Goal: Task Accomplishment & Management: Complete application form

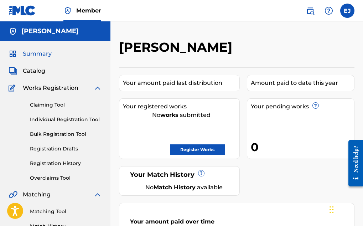
drag, startPoint x: 0, startPoint y: 0, endPoint x: 327, endPoint y: 10, distance: 327.5
click at [327, 10] on img at bounding box center [328, 10] width 9 height 9
click at [315, 27] on link "Contact us" at bounding box center [328, 29] width 60 height 17
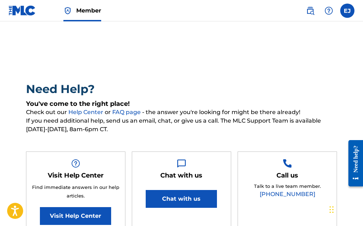
click at [350, 14] on label at bounding box center [347, 11] width 14 height 14
click at [347, 11] on input "EJ [PERSON_NAME] [PERSON_NAME][EMAIL_ADDRESS][DOMAIN_NAME] Notification Prefere…" at bounding box center [347, 11] width 0 height 0
click at [24, 11] on img at bounding box center [22, 10] width 27 height 10
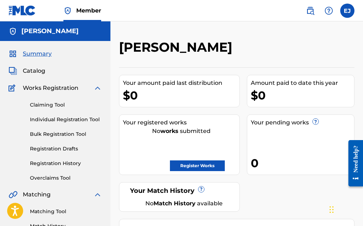
click at [42, 87] on span "Works Registration" at bounding box center [50, 88] width 55 height 9
click at [54, 114] on div "Claiming Tool Individual Registration Tool Bulk Registration Tool Registration …" at bounding box center [55, 136] width 93 height 89
click at [34, 53] on span "Summary" at bounding box center [37, 53] width 29 height 9
click at [31, 71] on span "Catalog" at bounding box center [34, 71] width 22 height 9
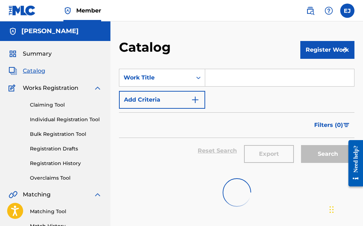
click at [31, 71] on span "Catalog" at bounding box center [34, 71] width 22 height 9
click at [216, 77] on input "Search Form" at bounding box center [279, 77] width 149 height 17
click at [199, 100] on img "Search Form" at bounding box center [195, 99] width 9 height 9
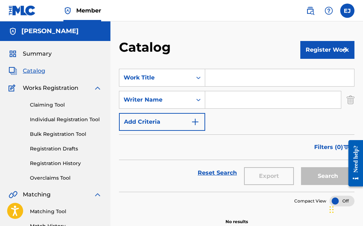
click at [196, 120] on img "Search Form" at bounding box center [195, 121] width 9 height 9
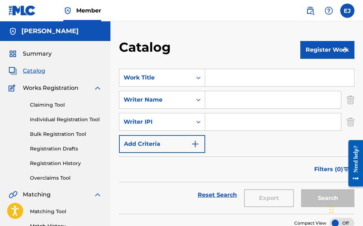
click at [197, 141] on img "Search Form" at bounding box center [195, 143] width 9 height 9
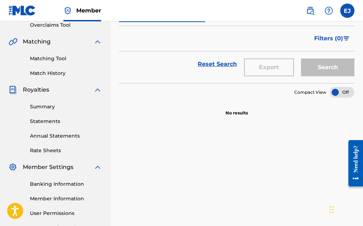
scroll to position [168, 0]
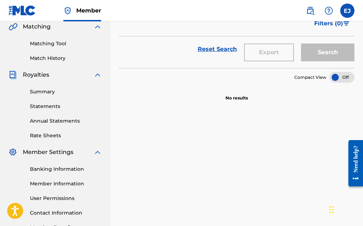
click at [314, 54] on div "Search" at bounding box center [325, 49] width 57 height 26
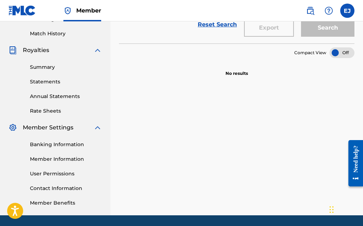
scroll to position [216, 0]
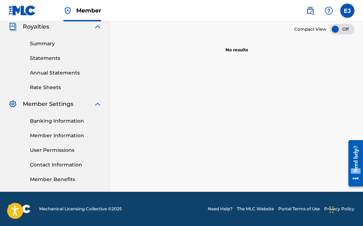
drag, startPoint x: 351, startPoint y: 169, endPoint x: 340, endPoint y: 152, distance: 20.1
click html "Need help? Resource Center Help Get the help you need from our knowledge base N…"
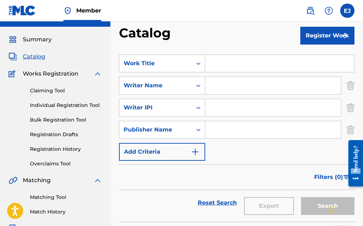
scroll to position [28, 0]
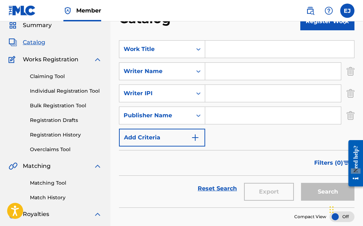
click at [322, 191] on div "Search" at bounding box center [325, 188] width 57 height 26
click at [349, 118] on img "Search Form" at bounding box center [350, 115] width 8 height 18
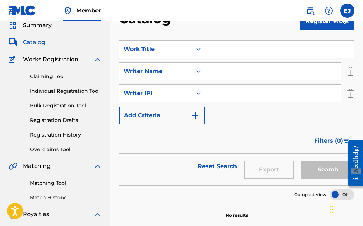
click at [350, 98] on img "Search Form" at bounding box center [350, 93] width 8 height 18
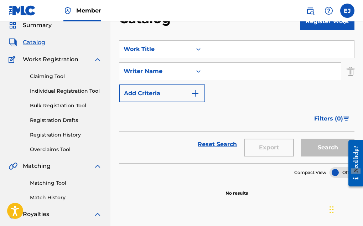
click at [350, 75] on img "Search Form" at bounding box center [350, 71] width 8 height 18
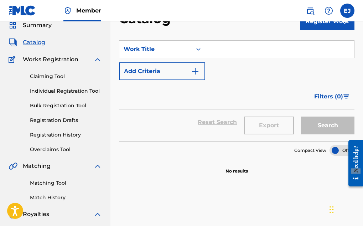
click at [358, 47] on div "Catalog Register Work SearchWithCriteria56cc1f61-ba09-4a6c-940c-5043337c4c21 Wo…" at bounding box center [236, 195] width 252 height 368
click at [327, 121] on div "Search" at bounding box center [325, 122] width 57 height 26
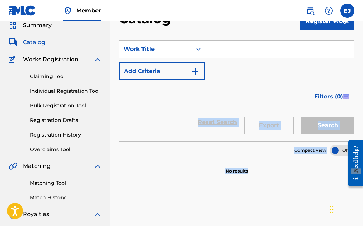
drag, startPoint x: 362, startPoint y: 99, endPoint x: 384, endPoint y: 168, distance: 71.9
click at [362, 168] on html "Accessibility Screen-Reader Guide, Feedback, and Issue Reporting | New window C…" at bounding box center [181, 85] width 363 height 226
click at [289, 186] on div "SearchWithCriteria56cc1f61-ba09-4a6c-940c-5043337c4c21 Work Title Add Criteria …" at bounding box center [236, 216] width 235 height 368
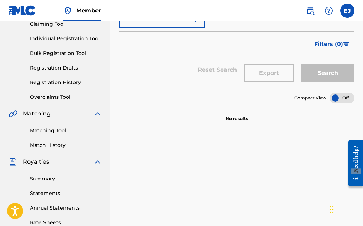
scroll to position [79, 0]
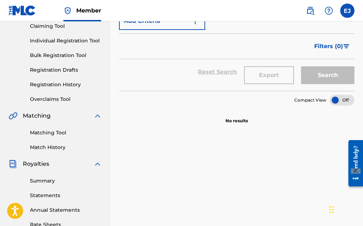
drag, startPoint x: 362, startPoint y: 118, endPoint x: 366, endPoint y: 163, distance: 45.1
click at [362, 147] on html "Accessibility Screen-Reader Guide, Feedback, and Issue Reporting | New window C…" at bounding box center [181, 34] width 363 height 226
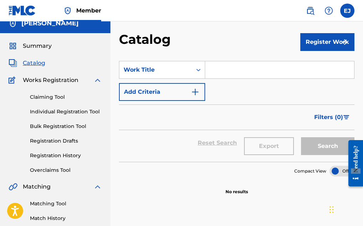
scroll to position [0, 0]
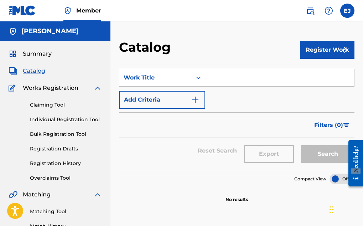
click at [235, 83] on input "Search Form" at bounding box center [279, 77] width 149 height 17
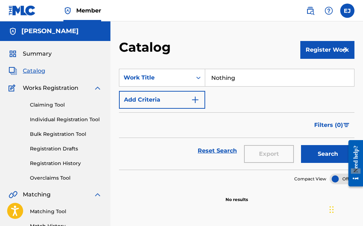
type input "Nothing"
click at [197, 99] on img "Search Form" at bounding box center [195, 99] width 9 height 9
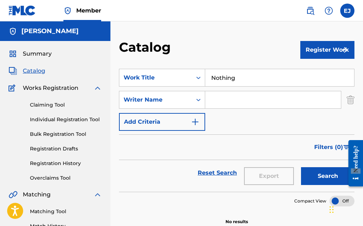
click at [241, 99] on input "Search Form" at bounding box center [273, 99] width 136 height 17
type input "j"
type input "e"
type input "[PERSON_NAME]"
click at [197, 119] on img "Search Form" at bounding box center [195, 121] width 9 height 9
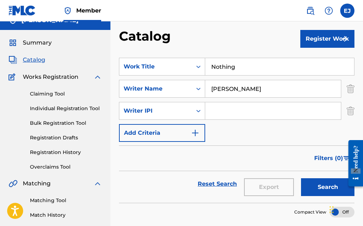
click at [197, 119] on div "Writer IPI" at bounding box center [162, 111] width 86 height 18
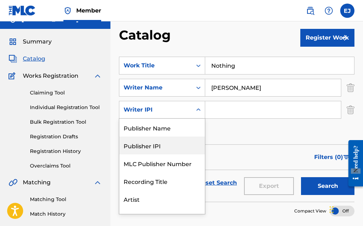
scroll to position [18, 0]
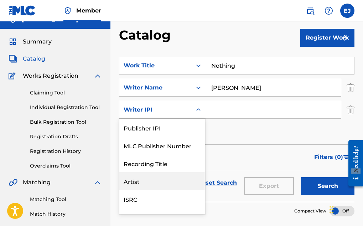
drag, startPoint x: 197, startPoint y: 119, endPoint x: 134, endPoint y: 180, distance: 86.8
click at [134, 180] on div "Publisher Name Publisher IPI MLC Publisher Number Recording Title Artist ISRC W…" at bounding box center [161, 165] width 85 height 95
click at [134, 180] on div "Artist" at bounding box center [161, 181] width 85 height 18
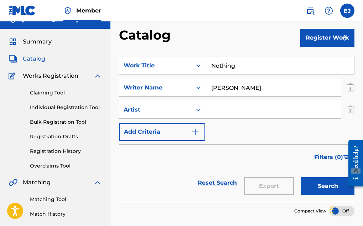
click at [216, 105] on input "Search Form" at bounding box center [273, 109] width 136 height 17
type input "[PERSON_NAME]"
click at [302, 181] on button "Search" at bounding box center [327, 186] width 53 height 18
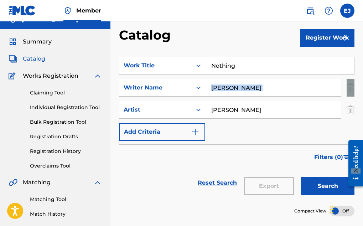
drag, startPoint x: 362, startPoint y: 78, endPoint x: 364, endPoint y: 92, distance: 13.7
click at [362, 92] on html "Accessibility Screen-Reader Guide, Feedback, and Issue Reporting | New window C…" at bounding box center [181, 101] width 363 height 226
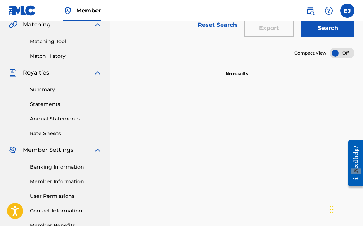
scroll to position [216, 0]
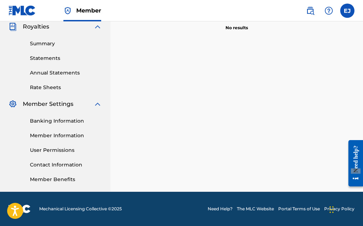
click at [360, 125] on div "Catalog Register Work SearchWithCriteria56cc1f61-ba09-4a6c-940c-5043337c4c21 Wo…" at bounding box center [236, 8] width 252 height 368
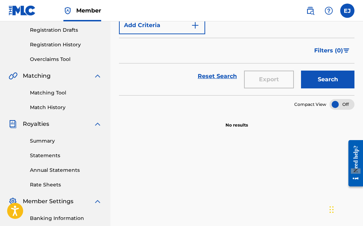
scroll to position [119, 0]
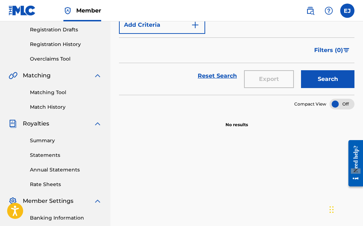
click at [344, 104] on div at bounding box center [341, 104] width 25 height 11
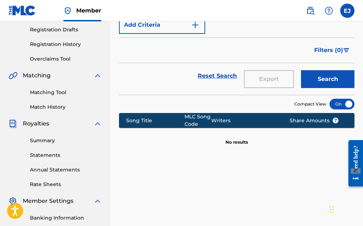
click at [333, 102] on div at bounding box center [341, 104] width 25 height 11
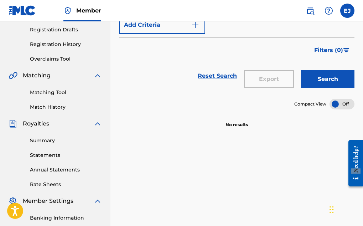
drag, startPoint x: 362, startPoint y: 110, endPoint x: 363, endPoint y: 144, distance: 33.8
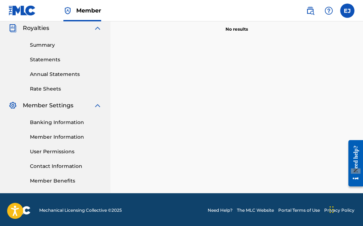
scroll to position [216, 0]
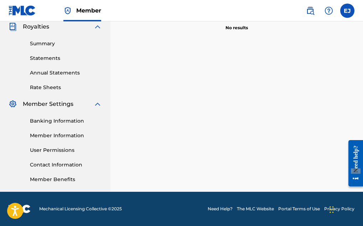
click at [181, 128] on div "SearchWithCriteria56cc1f61-ba09-4a6c-940c-5043337c4c21 Work Title Nothing Searc…" at bounding box center [236, 29] width 235 height 368
click at [129, 106] on div "SearchWithCriteria56cc1f61-ba09-4a6c-940c-5043337c4c21 Work Title Nothing Searc…" at bounding box center [236, 29] width 235 height 368
click at [168, 147] on div "SearchWithCriteria56cc1f61-ba09-4a6c-940c-5043337c4c21 Work Title Nothing Searc…" at bounding box center [236, 29] width 235 height 368
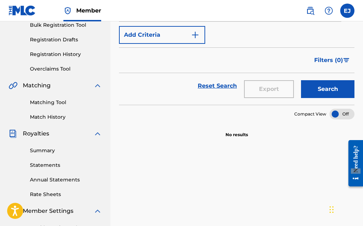
scroll to position [110, 0]
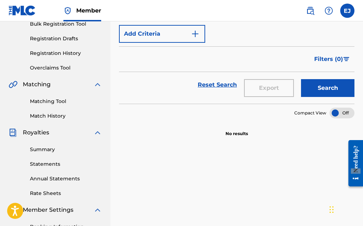
click at [333, 85] on button "Search" at bounding box center [327, 88] width 53 height 18
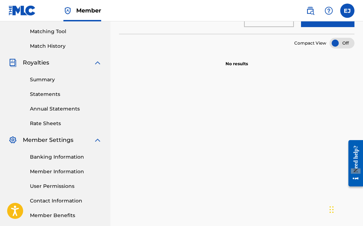
scroll to position [216, 0]
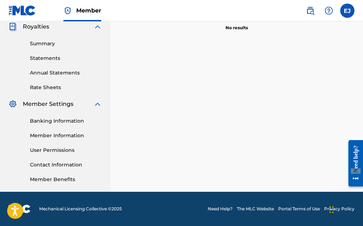
click at [94, 27] on img at bounding box center [97, 26] width 9 height 9
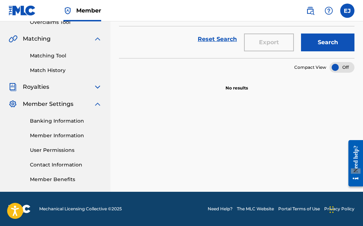
scroll to position [155, 0]
click at [224, 39] on link "Reset Search" at bounding box center [217, 39] width 46 height 16
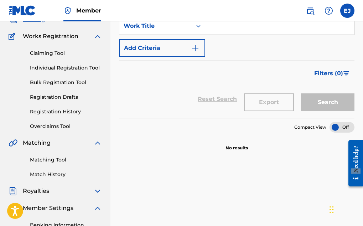
scroll to position [0, 0]
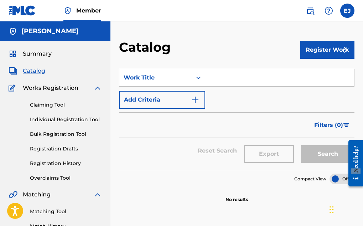
click at [230, 76] on input "Search Form" at bounding box center [279, 77] width 149 height 17
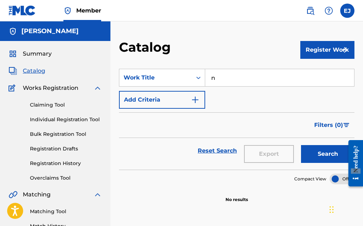
type input "n"
type input "Nothing"
click at [195, 98] on img "Search Form" at bounding box center [195, 99] width 9 height 9
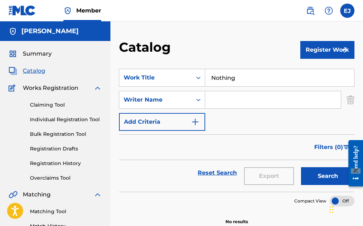
click at [223, 100] on input "Search Form" at bounding box center [273, 99] width 136 height 17
type input "[PERSON_NAME]"
click at [316, 173] on button "Search" at bounding box center [327, 176] width 53 height 18
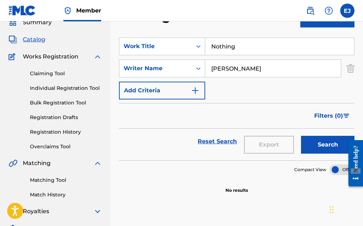
scroll to position [28, 0]
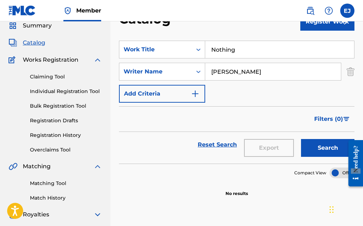
click at [47, 134] on link "Registration History" at bounding box center [66, 134] width 72 height 7
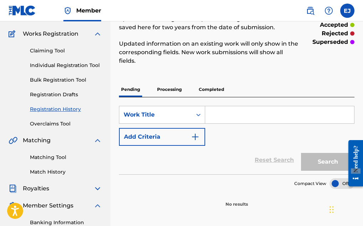
scroll to position [52, 0]
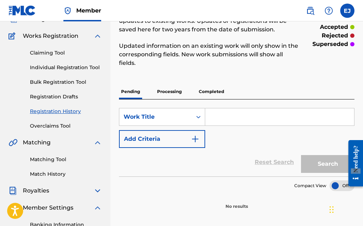
click at [359, 91] on div "Registration History Registration History is a record of new work submissions o…" at bounding box center [236, 141] width 252 height 308
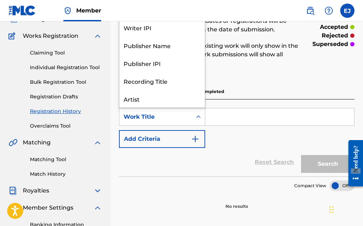
click at [199, 116] on icon "Search Form" at bounding box center [198, 116] width 4 height 2
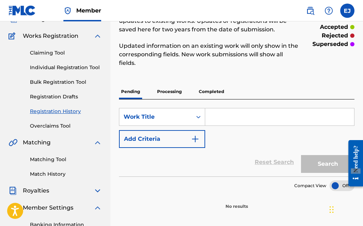
click at [209, 115] on input "Search Form" at bounding box center [279, 116] width 149 height 17
click at [217, 117] on input "Search Form" at bounding box center [279, 116] width 149 height 17
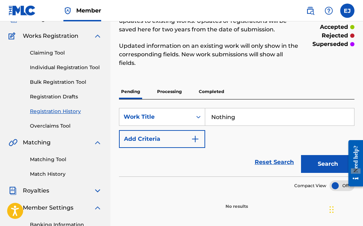
type input "Nothing"
click at [180, 139] on button "Add Criteria" at bounding box center [162, 139] width 86 height 18
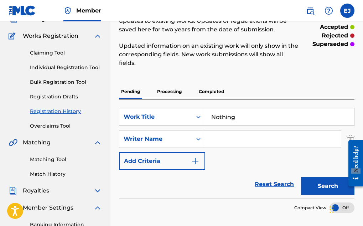
click at [233, 135] on input "Search Form" at bounding box center [273, 138] width 136 height 17
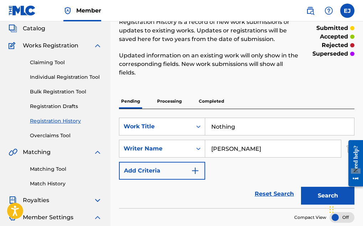
scroll to position [42, 0]
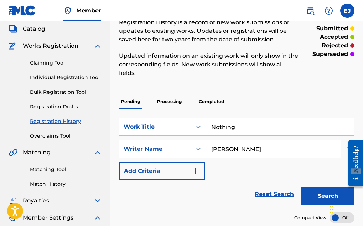
type input "[PERSON_NAME]"
click at [187, 167] on button "Add Criteria" at bounding box center [162, 171] width 86 height 18
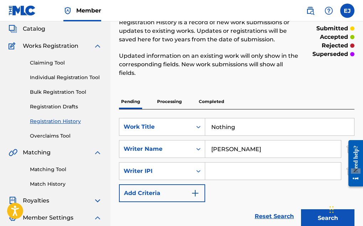
click at [12, 44] on img at bounding box center [13, 46] width 9 height 9
click at [103, 45] on div "Summary Catalog Works Registration Claiming Tool Individual Registration Tool B…" at bounding box center [55, 152] width 110 height 306
click at [95, 44] on img at bounding box center [97, 46] width 9 height 9
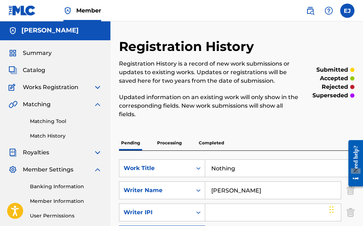
scroll to position [0, 0]
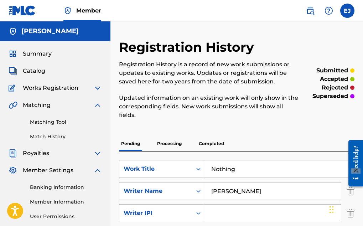
click at [36, 69] on span "Catalog" at bounding box center [34, 71] width 22 height 9
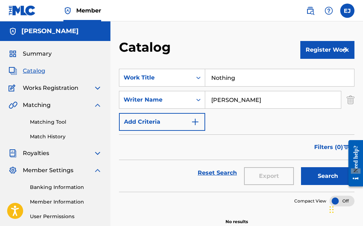
click at [321, 170] on button "Search" at bounding box center [327, 176] width 53 height 18
click at [360, 124] on div "Catalog Register Work SearchWithCriteria56cc1f61-ba09-4a6c-940c-5043337c4c21 Wo…" at bounding box center [236, 148] width 252 height 218
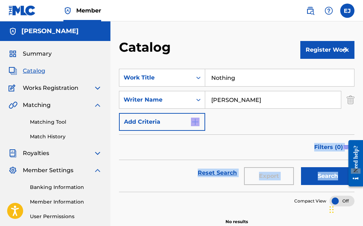
drag, startPoint x: 360, startPoint y: 124, endPoint x: 364, endPoint y: 177, distance: 53.1
click at [362, 177] on html "Accessibility Screen-Reader Guide, Feedback, and Issue Reporting | New window C…" at bounding box center [181, 113] width 363 height 226
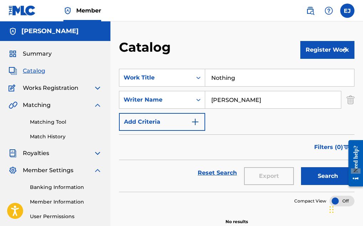
drag, startPoint x: 364, startPoint y: 177, endPoint x: 354, endPoint y: 97, distance: 80.2
click at [354, 97] on div "Catalog Register Work SearchWithCriteria56cc1f61-ba09-4a6c-940c-5043337c4c21 Wo…" at bounding box center [236, 148] width 252 height 218
click at [330, 50] on button "Register Work" at bounding box center [327, 50] width 54 height 18
click at [321, 75] on link "Individual" at bounding box center [327, 72] width 54 height 17
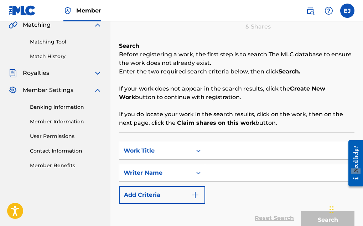
scroll to position [147, 0]
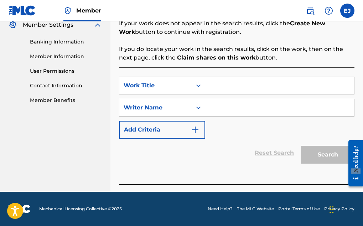
click at [228, 89] on input "Search Form" at bounding box center [279, 85] width 149 height 17
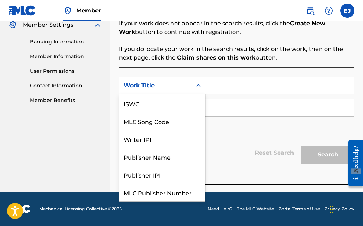
click at [198, 87] on icon "Search Form" at bounding box center [198, 85] width 7 height 7
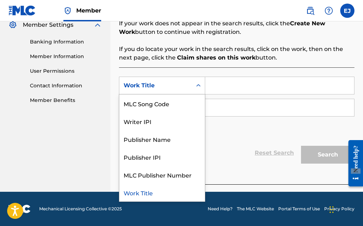
click at [220, 79] on input "Search Form" at bounding box center [279, 85] width 149 height 17
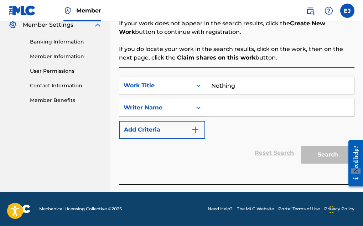
type input "Nothing"
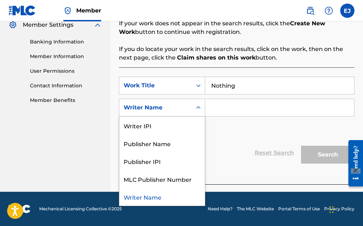
click at [197, 105] on icon "Search Form" at bounding box center [198, 107] width 7 height 7
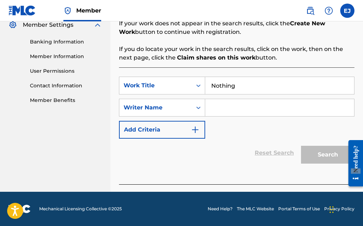
click at [223, 110] on input "Search Form" at bounding box center [279, 107] width 149 height 17
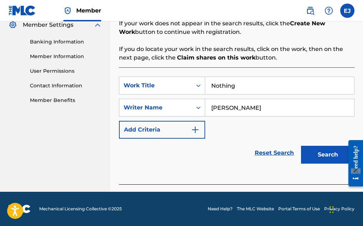
type input "[PERSON_NAME]"
click at [315, 154] on button "Search" at bounding box center [327, 155] width 53 height 18
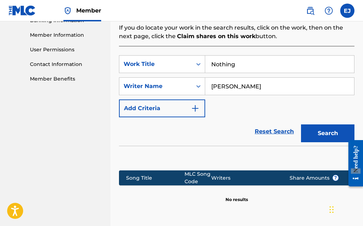
scroll to position [233, 0]
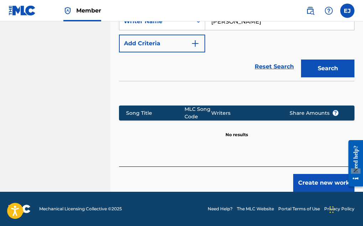
click at [328, 181] on button "Create new work" at bounding box center [323, 183] width 61 height 18
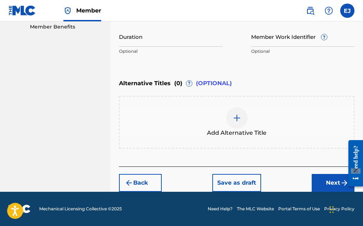
click at [150, 55] on div "Duration Optional" at bounding box center [171, 42] width 104 height 32
click at [136, 40] on input "Duration" at bounding box center [171, 36] width 104 height 20
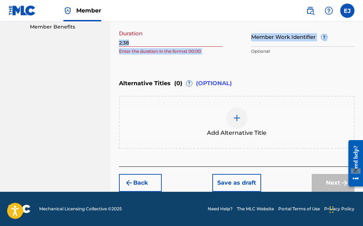
drag, startPoint x: 238, startPoint y: 55, endPoint x: 202, endPoint y: 43, distance: 38.6
click at [202, 43] on div "Work Title Nothing Required Language Optional ISWC ? Optional Duration 2:38 Ent…" at bounding box center [236, 3] width 235 height 110
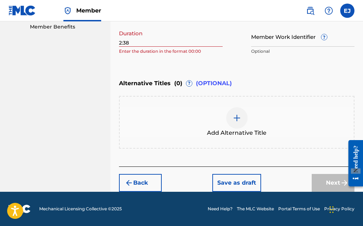
click at [118, 40] on div "Register Work Search Enter Work Details Add Writers Add Publishers & Shares Add…" at bounding box center [236, 6] width 252 height 371
click at [119, 42] on input "2:38" at bounding box center [171, 36] width 104 height 20
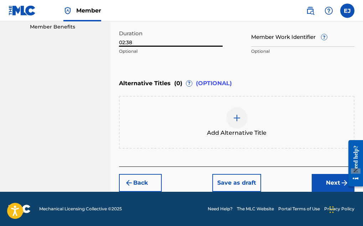
type input "02:38"
click at [225, 87] on span "(OPTIONAL)" at bounding box center [214, 83] width 36 height 9
click at [210, 117] on div "Add Alternative Title" at bounding box center [237, 122] width 234 height 30
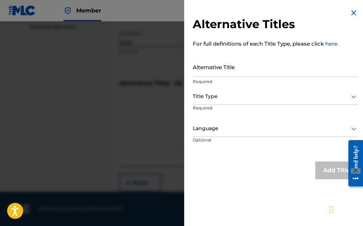
click at [221, 67] on input "Alternative Title" at bounding box center [274, 67] width 165 height 20
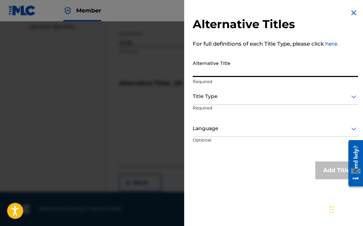
click at [351, 10] on img at bounding box center [353, 13] width 9 height 9
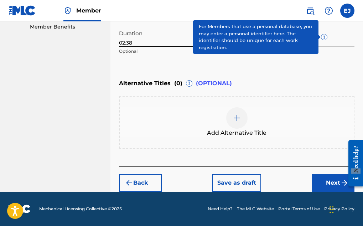
click at [324, 36] on span "?" at bounding box center [324, 37] width 6 height 6
click at [324, 36] on input "Member Work Identifier ?" at bounding box center [303, 36] width 104 height 20
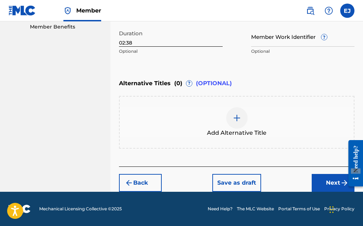
click at [332, 184] on button "Next" at bounding box center [332, 183] width 43 height 18
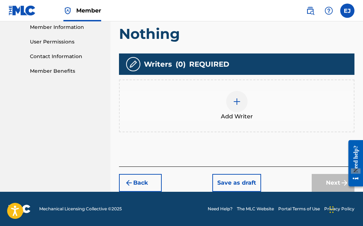
scroll to position [180, 0]
click at [212, 41] on h1 "Nothing" at bounding box center [236, 34] width 235 height 18
click at [236, 103] on img at bounding box center [236, 101] width 9 height 9
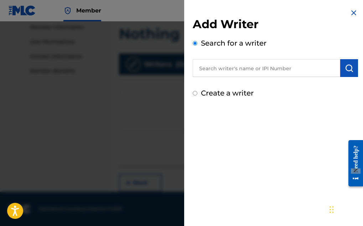
click at [225, 74] on input "text" at bounding box center [265, 68] width 147 height 18
type input "[PERSON_NAME]"
click at [345, 67] on img "submit" at bounding box center [348, 68] width 9 height 9
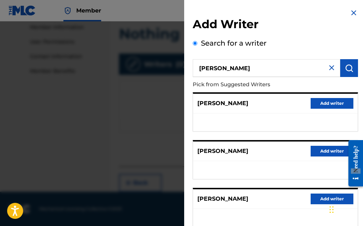
click at [290, 40] on div "Search for a writer [PERSON_NAME] from Suggested Writers [PERSON_NAME] Add writ…" at bounding box center [274, 193] width 165 height 310
click at [351, 11] on img at bounding box center [353, 13] width 9 height 9
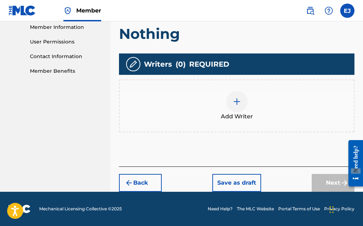
click at [186, 60] on div "Writers ( 0 ) REQUIRED" at bounding box center [236, 63] width 235 height 21
click at [184, 27] on h1 "Nothing" at bounding box center [236, 34] width 235 height 18
click at [212, 43] on div "Add Writers & Roles Enter all writer(s) and their roles. A full list of writer …" at bounding box center [236, 56] width 235 height 219
click at [243, 148] on div "Add Writers & Roles Enter all writer(s) and their roles. A full list of writer …" at bounding box center [236, 56] width 235 height 219
click at [234, 98] on img at bounding box center [236, 101] width 9 height 9
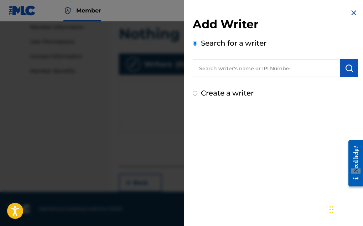
click at [223, 70] on input "text" at bounding box center [265, 68] width 147 height 18
click at [243, 75] on input "01305132998" at bounding box center [265, 68] width 147 height 18
type input "01305132998"
click at [345, 66] on img "submit" at bounding box center [348, 68] width 9 height 9
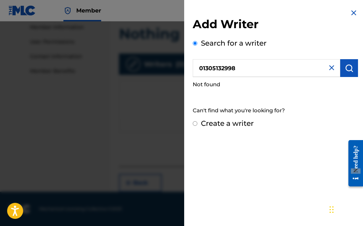
click at [350, 12] on img at bounding box center [353, 13] width 9 height 9
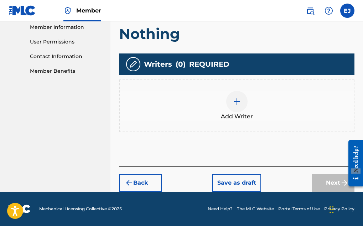
click at [195, 65] on span "REQUIRED" at bounding box center [209, 64] width 40 height 11
click at [230, 120] on span "Add Writer" at bounding box center [237, 116] width 32 height 9
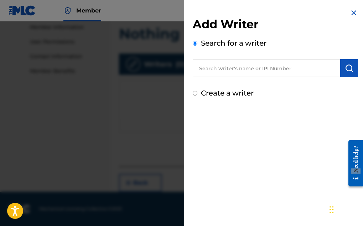
click at [196, 95] on input "Create a writer" at bounding box center [194, 93] width 5 height 5
radio input "false"
radio input "true"
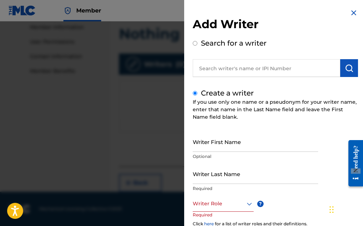
click at [196, 95] on input "Create a writer" at bounding box center [194, 93] width 5 height 5
click at [197, 43] on div "Search for a writer" at bounding box center [274, 57] width 165 height 39
click at [194, 46] on input "Search for a writer" at bounding box center [194, 43] width 5 height 5
radio input "true"
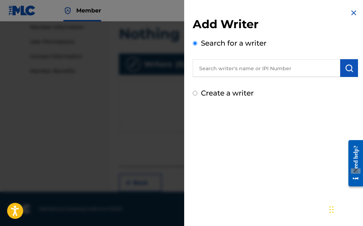
click at [352, 11] on img at bounding box center [353, 13] width 9 height 9
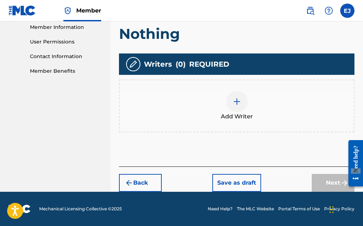
click at [133, 95] on div "Add Writer" at bounding box center [237, 106] width 234 height 30
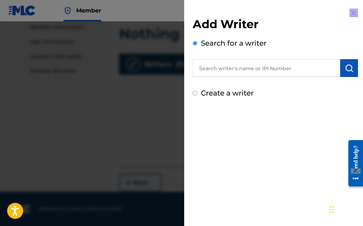
click at [133, 95] on div at bounding box center [181, 134] width 363 height 226
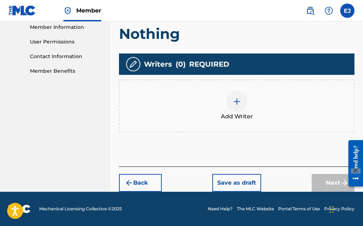
click at [123, 136] on div "Add Writers & Roles Enter all writer(s) and their roles. A full list of writer …" at bounding box center [236, 56] width 235 height 219
click at [132, 154] on div "Add Writers & Roles Enter all writer(s) and their roles. A full list of writer …" at bounding box center [236, 56] width 235 height 219
drag, startPoint x: 137, startPoint y: 170, endPoint x: 142, endPoint y: 158, distance: 13.4
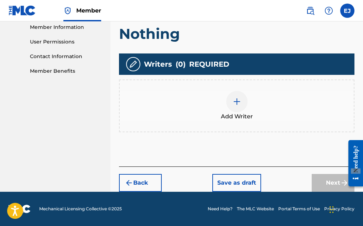
click at [142, 158] on div "Register Work Search Enter Work Details Add Writers Add Publishers & Shares Add…" at bounding box center [236, 28] width 235 height 327
click at [142, 158] on div "Add Writers & Roles Enter all writer(s) and their roles. A full list of writer …" at bounding box center [236, 56] width 235 height 219
click at [174, 148] on div "Add Writers & Roles Enter all writer(s) and their roles. A full list of writer …" at bounding box center [236, 56] width 235 height 219
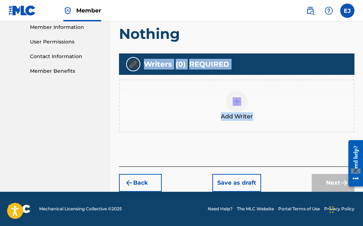
drag, startPoint x: 362, startPoint y: 107, endPoint x: 365, endPoint y: 39, distance: 67.3
click at [252, 85] on div "Add Writer" at bounding box center [236, 105] width 235 height 53
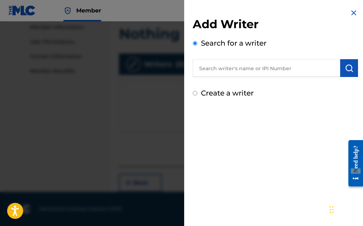
click at [252, 85] on div "Add Writer Search for a writer Create a writer" at bounding box center [274, 57] width 165 height 81
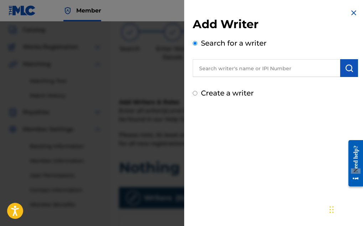
scroll to position [45, 0]
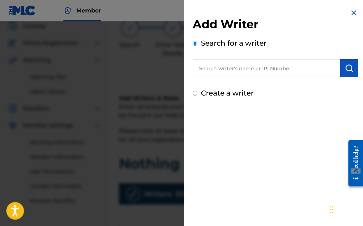
click at [14, 213] on icon "Open accessiBe: accessibility options, statement and help" at bounding box center [15, 211] width 9 height 9
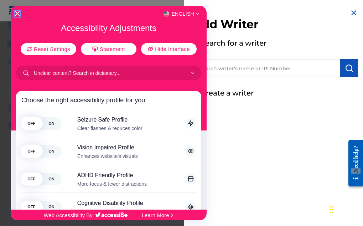
click at [17, 13] on icon "Close Accessibility Interface" at bounding box center [17, 13] width 5 height 5
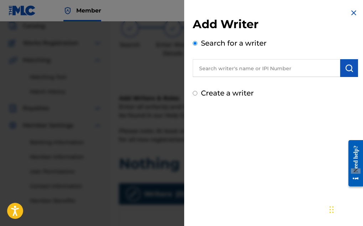
drag, startPoint x: 194, startPoint y: 93, endPoint x: 192, endPoint y: 69, distance: 24.2
click at [192, 69] on div "Add Writer Search for a writer Create a writer" at bounding box center [274, 57] width 165 height 81
click at [194, 94] on input "Create a writer" at bounding box center [194, 93] width 5 height 5
radio input "false"
radio input "true"
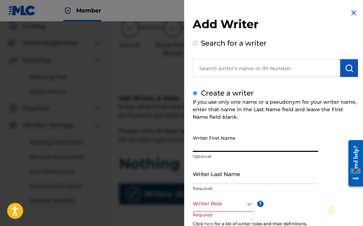
click at [214, 146] on input "Writer First Name" at bounding box center [254, 141] width 125 height 20
click at [215, 150] on input "[PERSON_NAME]" at bounding box center [254, 141] width 125 height 20
type input "[PERSON_NAME]"
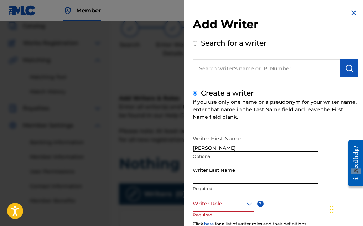
click at [201, 179] on input "Writer Last Name" at bounding box center [254, 173] width 125 height 20
type input "[PERSON_NAME]"
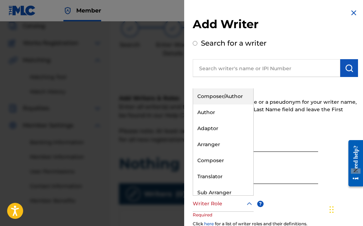
click at [249, 204] on icon at bounding box center [249, 203] width 9 height 9
click at [211, 97] on div "Composer/Author" at bounding box center [223, 96] width 60 height 16
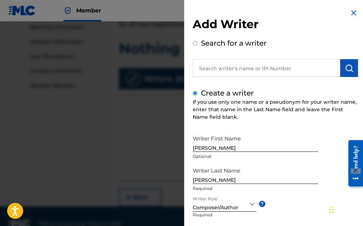
scroll to position [180, 0]
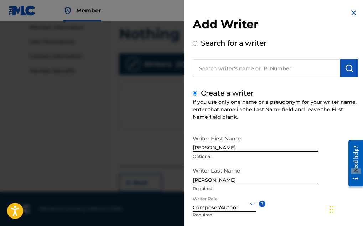
drag, startPoint x: 321, startPoint y: 123, endPoint x: 314, endPoint y: 144, distance: 22.3
click at [314, 144] on div "Create a writer If you use only one name or a pseudonym for your writer name, e…" at bounding box center [274, 188] width 165 height 200
drag, startPoint x: 94, startPoint y: 155, endPoint x: 99, endPoint y: 189, distance: 34.5
click at [99, 189] on div at bounding box center [181, 134] width 363 height 226
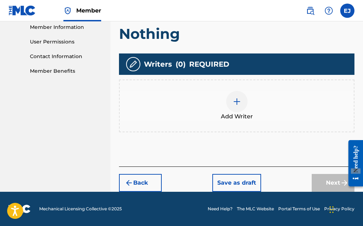
click at [236, 107] on div at bounding box center [236, 101] width 21 height 21
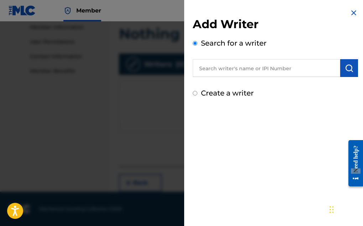
click at [197, 92] on div "Create a writer" at bounding box center [274, 93] width 165 height 11
click at [195, 95] on input "Create a writer" at bounding box center [194, 93] width 5 height 5
radio input "false"
radio input "true"
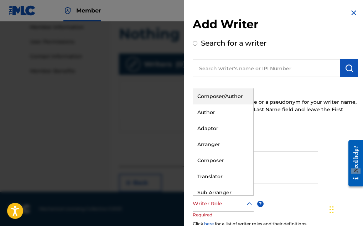
click at [249, 205] on icon at bounding box center [249, 203] width 5 height 3
click at [217, 96] on div "Composer/Author" at bounding box center [223, 96] width 60 height 16
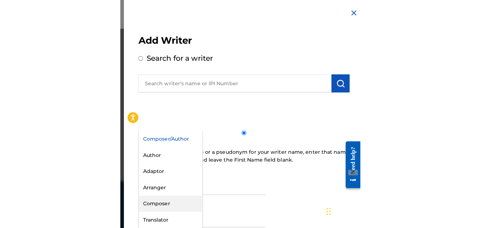
scroll to position [160, 0]
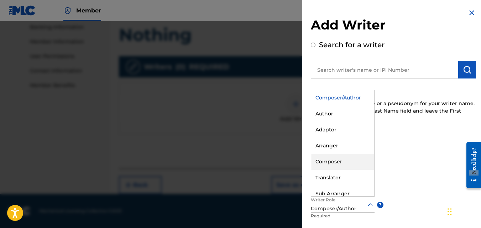
click at [362, 38] on div "Add Writer Search for a writer" at bounding box center [393, 48] width 165 height 62
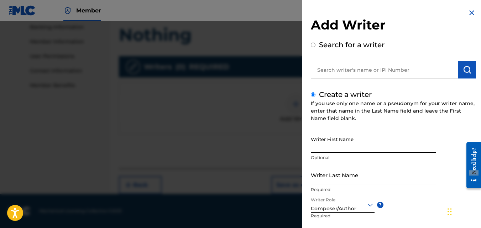
click at [348, 146] on input "Writer First Name" at bounding box center [373, 143] width 125 height 20
type input "e"
type input "[PERSON_NAME]"
click at [322, 185] on div "Writer Last Name Required" at bounding box center [373, 181] width 125 height 32
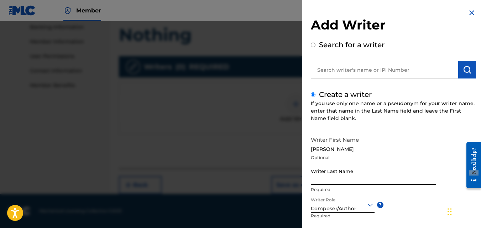
click at [322, 180] on input "Writer Last Name" at bounding box center [373, 175] width 125 height 20
type input "[PERSON_NAME]"
click at [362, 212] on div "Writer First Name [PERSON_NAME] Optional Writer Last Name [PERSON_NAME] Require…" at bounding box center [393, 211] width 165 height 157
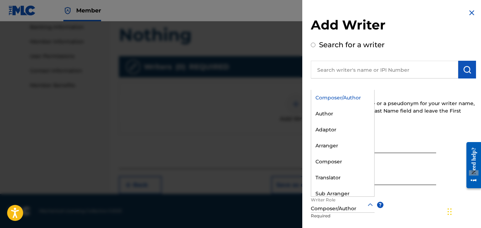
click at [362, 201] on div at bounding box center [370, 205] width 9 height 9
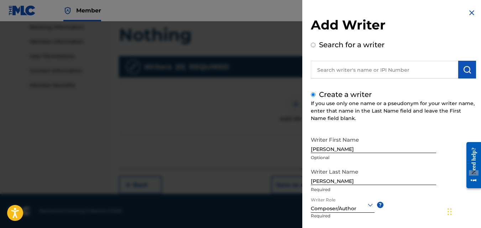
drag, startPoint x: 343, startPoint y: 96, endPoint x: 445, endPoint y: 42, distance: 116.0
click at [362, 42] on div "Search for a writer" at bounding box center [393, 58] width 165 height 39
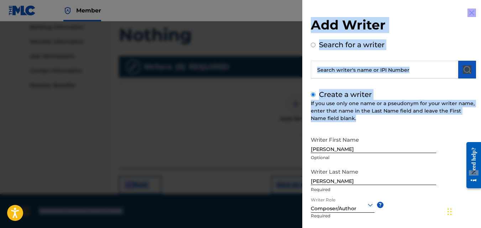
drag, startPoint x: 479, startPoint y: 119, endPoint x: 484, endPoint y: 87, distance: 32.4
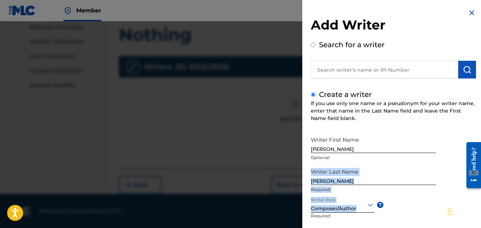
drag, startPoint x: 306, startPoint y: 165, endPoint x: 307, endPoint y: 202, distance: 36.7
click at [307, 202] on div "Add Writer Search for a writer Create a writer If you use only one name or a ps…" at bounding box center [393, 154] width 182 height 309
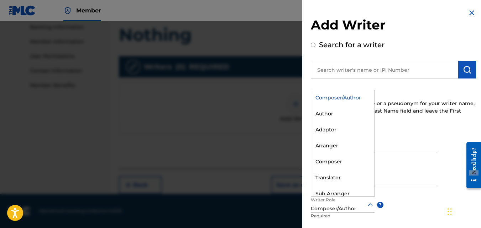
click at [362, 206] on icon at bounding box center [370, 205] width 9 height 9
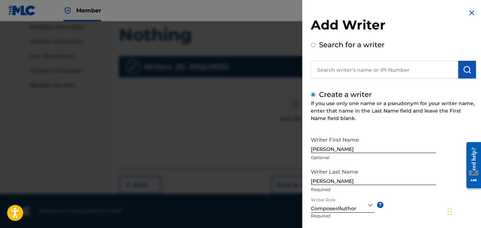
click at [362, 91] on div "Create a writer If you use only one name or a pseudonym for your writer name, e…" at bounding box center [393, 189] width 165 height 200
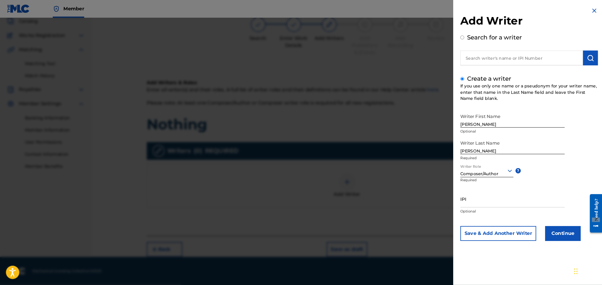
scroll to position [0, 0]
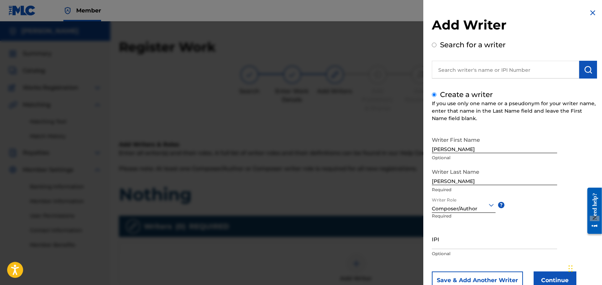
drag, startPoint x: 467, startPoint y: 0, endPoint x: 367, endPoint y: 27, distance: 103.9
click at [362, 27] on div at bounding box center [301, 163] width 602 height 285
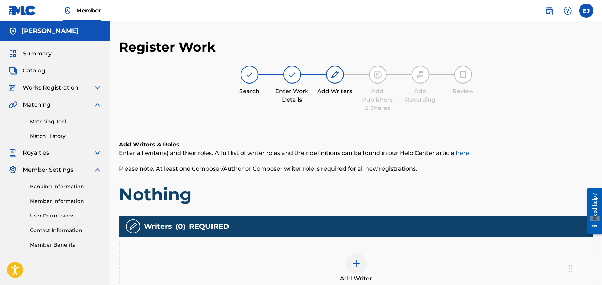
click at [355, 225] on img at bounding box center [356, 264] width 9 height 9
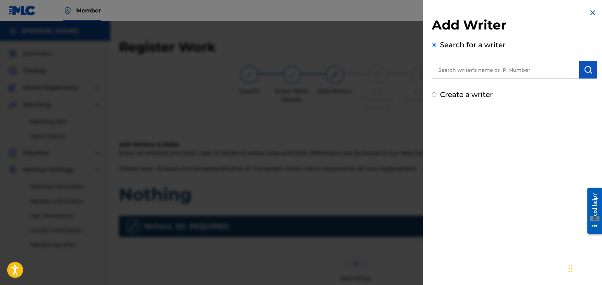
click at [362, 94] on input "Create a writer" at bounding box center [434, 94] width 5 height 5
radio input "false"
radio input "true"
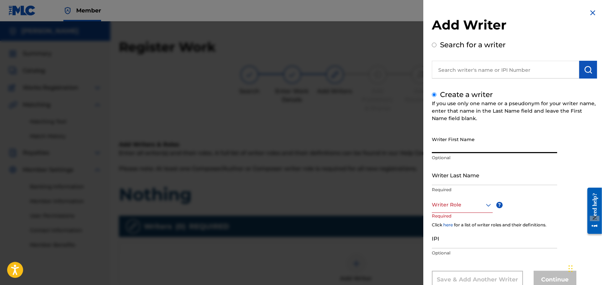
click at [362, 148] on input "Writer First Name" at bounding box center [494, 143] width 125 height 20
type input "[PERSON_NAME]"
click at [362, 184] on input "Writer Last Name" at bounding box center [494, 175] width 125 height 20
type input "j"
type input "Jacksom"
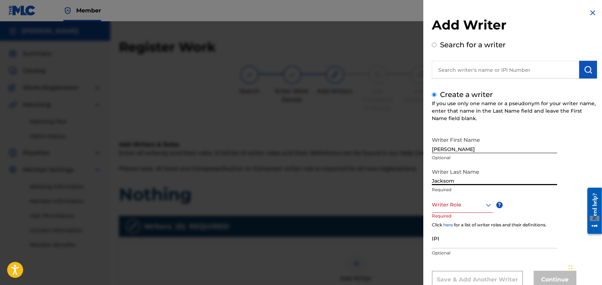
click at [362, 208] on div "Writer Role" at bounding box center [462, 205] width 61 height 16
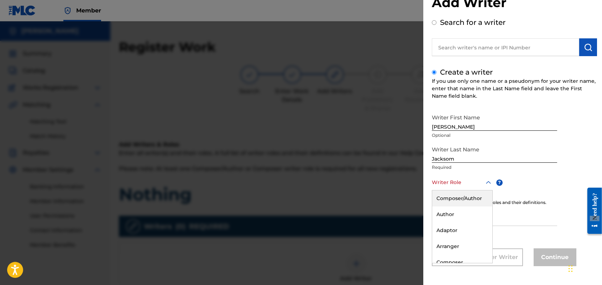
click at [362, 195] on div "Composer/Author" at bounding box center [462, 199] width 60 height 16
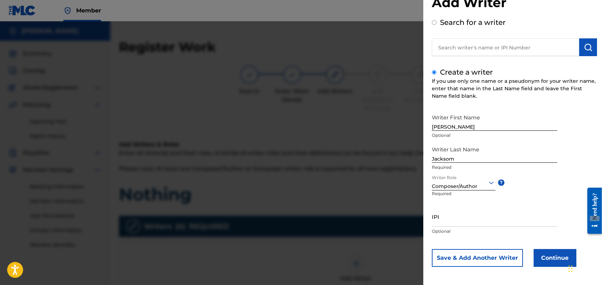
click at [362, 225] on button "Continue" at bounding box center [554, 258] width 43 height 18
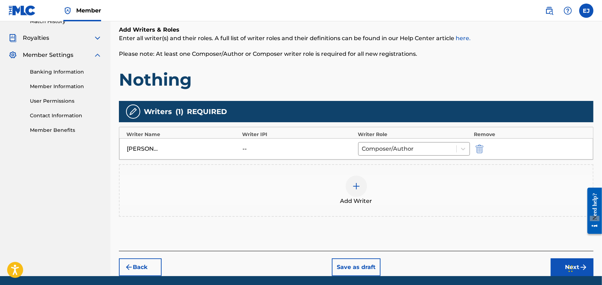
scroll to position [140, 0]
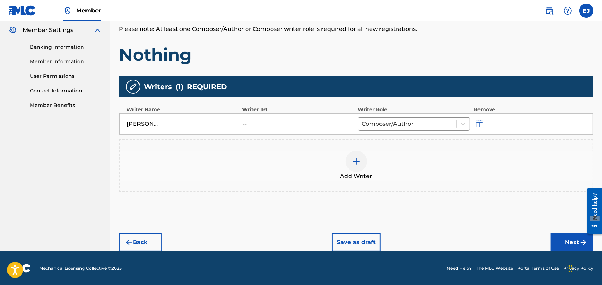
click at [362, 225] on button "Next" at bounding box center [571, 243] width 43 height 18
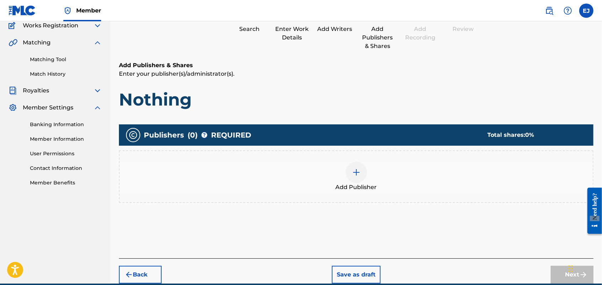
scroll to position [32, 0]
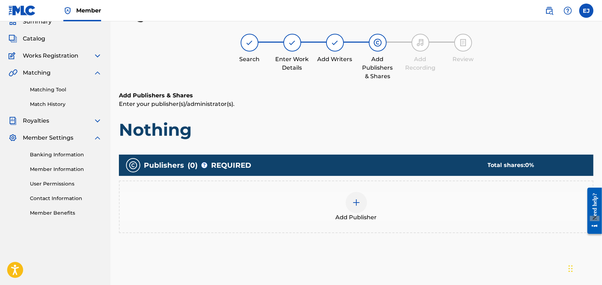
click at [356, 197] on div at bounding box center [355, 202] width 21 height 21
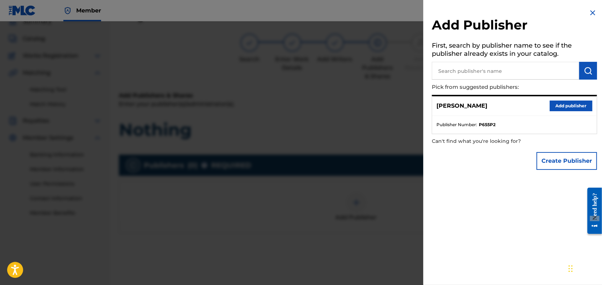
click at [362, 102] on button "Add publisher" at bounding box center [570, 106] width 43 height 11
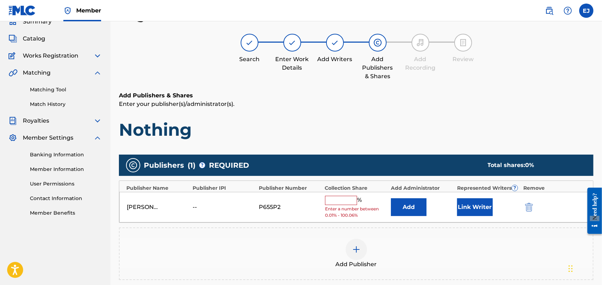
click at [338, 200] on input "text" at bounding box center [341, 200] width 32 height 9
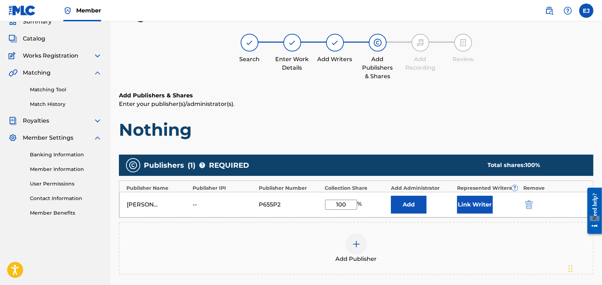
type input "100"
click at [362, 204] on button "Link Writer" at bounding box center [475, 205] width 36 height 18
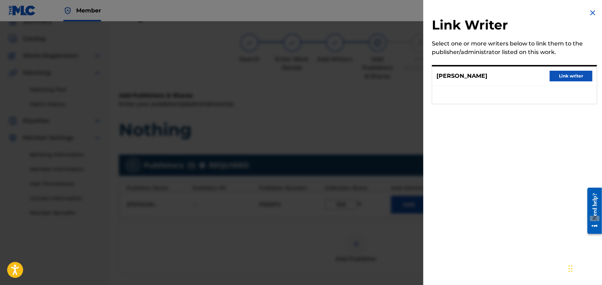
click at [362, 75] on button "Link writer" at bounding box center [570, 76] width 43 height 11
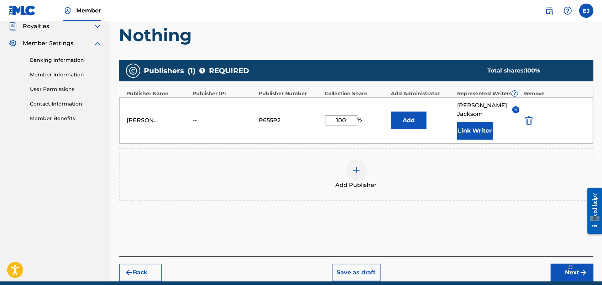
scroll to position [148, 0]
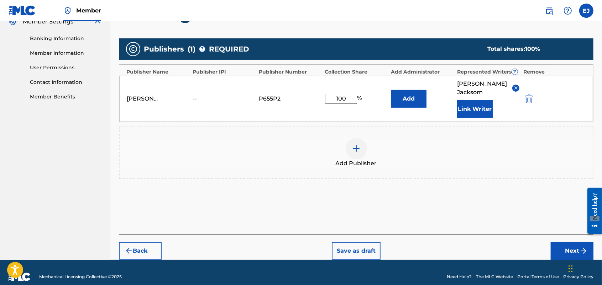
click at [362, 225] on button "Next" at bounding box center [571, 251] width 43 height 18
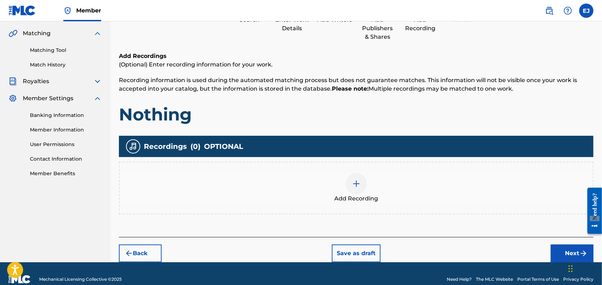
scroll to position [82, 0]
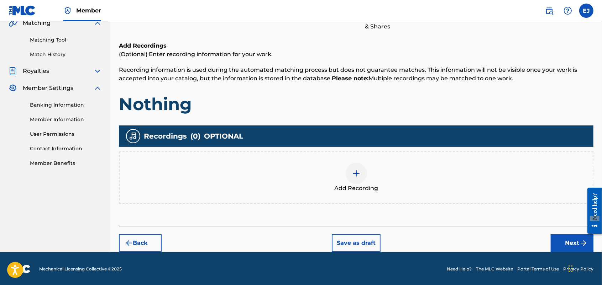
click at [358, 171] on img at bounding box center [356, 173] width 9 height 9
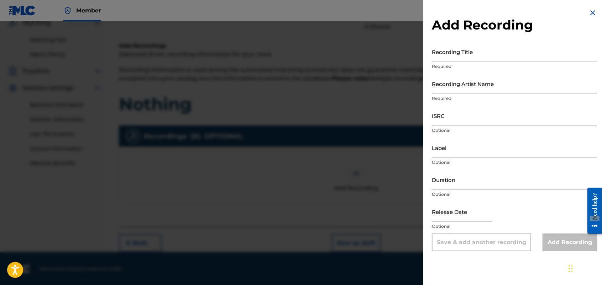
click at [362, 13] on img at bounding box center [592, 13] width 9 height 9
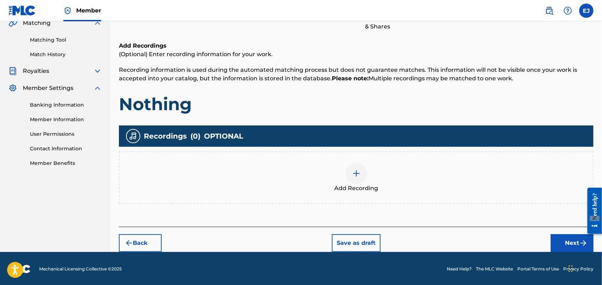
click at [362, 225] on button "Next" at bounding box center [571, 243] width 43 height 18
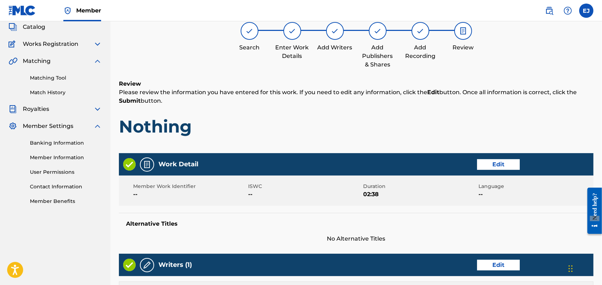
scroll to position [32, 0]
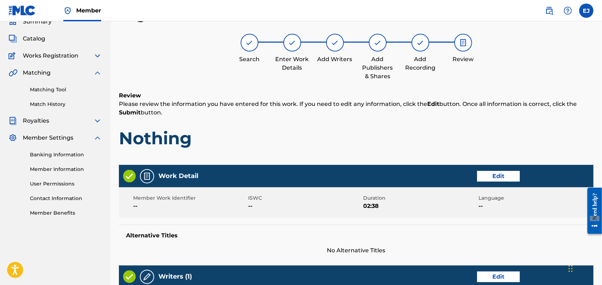
drag, startPoint x: 601, startPoint y: 110, endPoint x: 605, endPoint y: 140, distance: 29.9
click at [362, 140] on html "Accessibility Screen-Reader Guide, Feedback, and Issue Reporting | New window C…" at bounding box center [301, 110] width 602 height 285
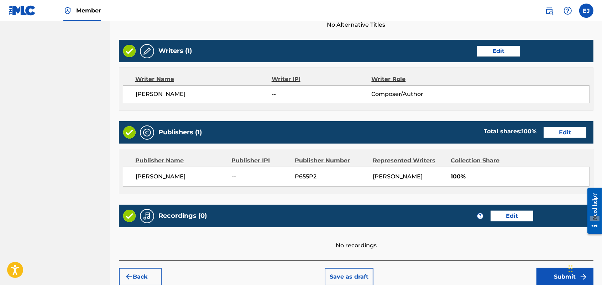
scroll to position [293, 0]
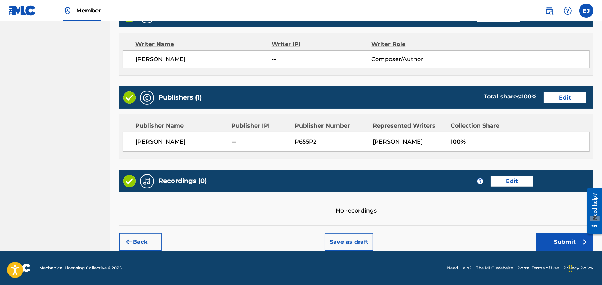
click at [362, 225] on button "Submit" at bounding box center [564, 242] width 57 height 18
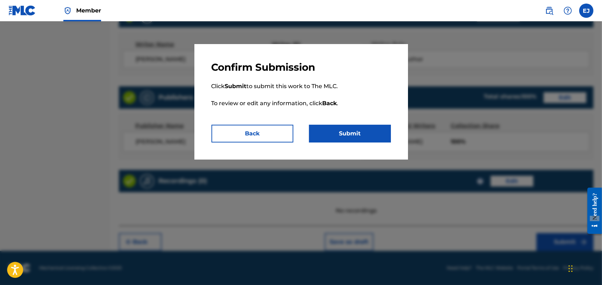
click at [343, 133] on button "Submit" at bounding box center [350, 134] width 82 height 18
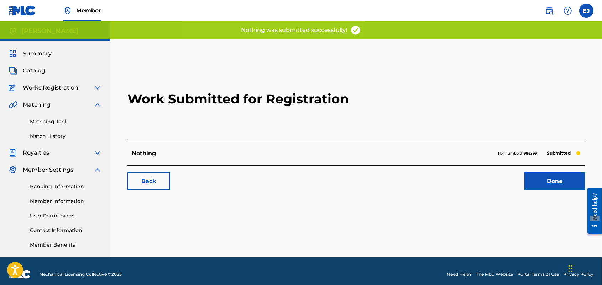
click at [343, 133] on h2 "Work Submitted for Registration" at bounding box center [355, 99] width 457 height 84
